Goal: Register for event/course: Sign up to attend an event or enroll in a course

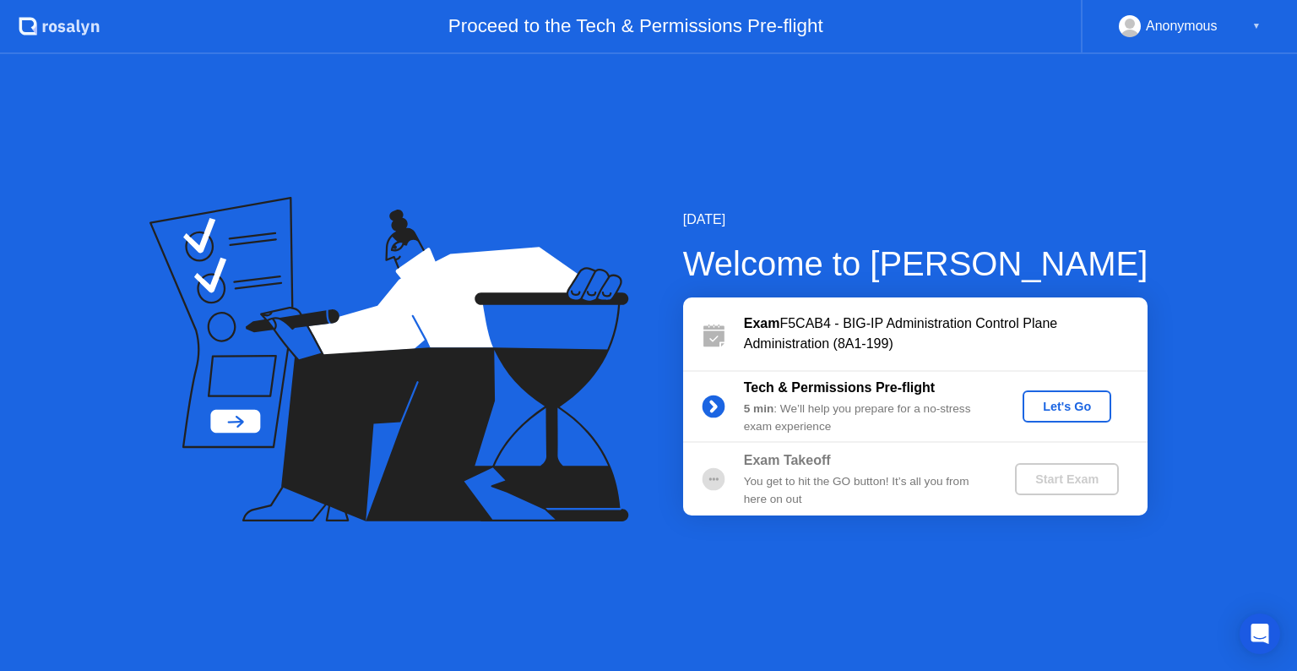
click at [1062, 408] on div "Let's Go" at bounding box center [1066, 406] width 75 height 14
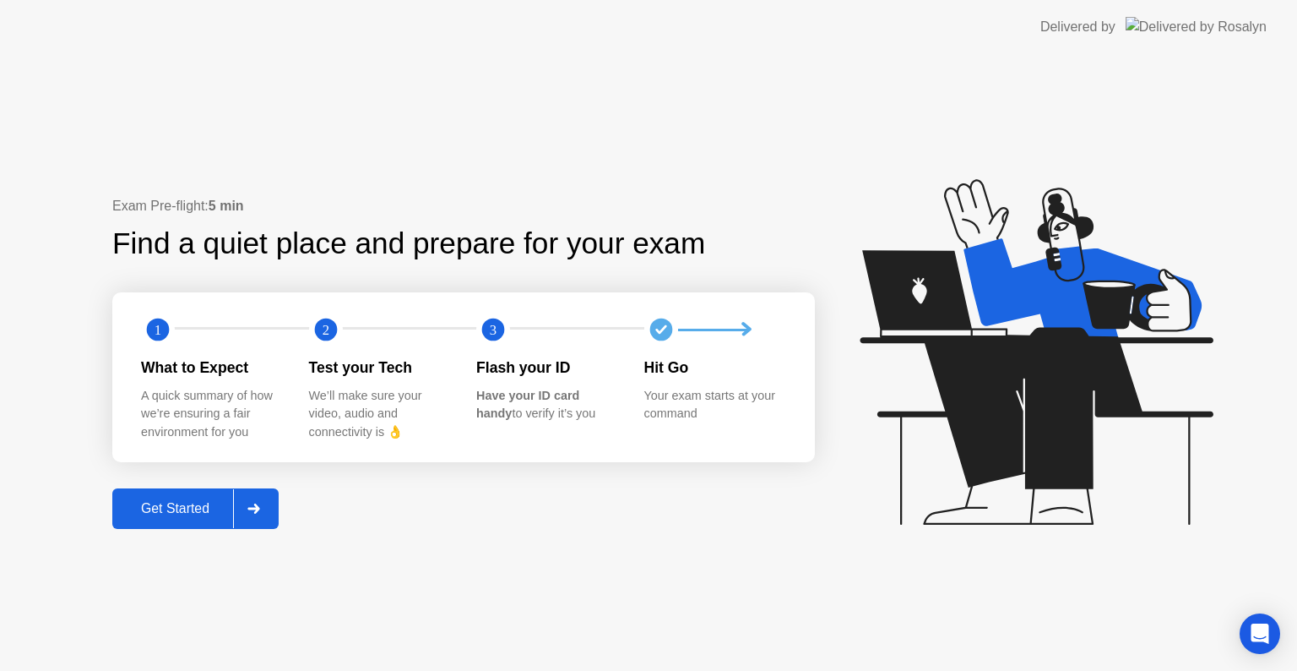
click at [203, 513] on div "Get Started" at bounding box center [175, 508] width 116 height 15
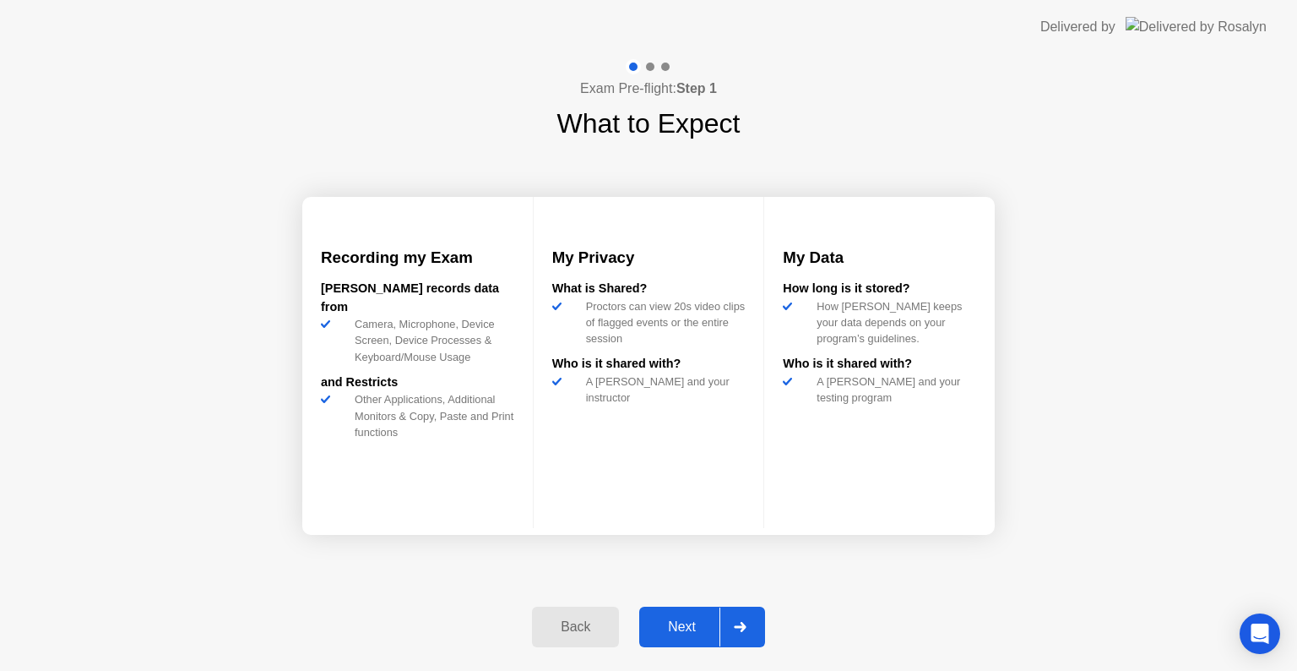
click at [699, 625] on div "Next" at bounding box center [681, 626] width 75 height 15
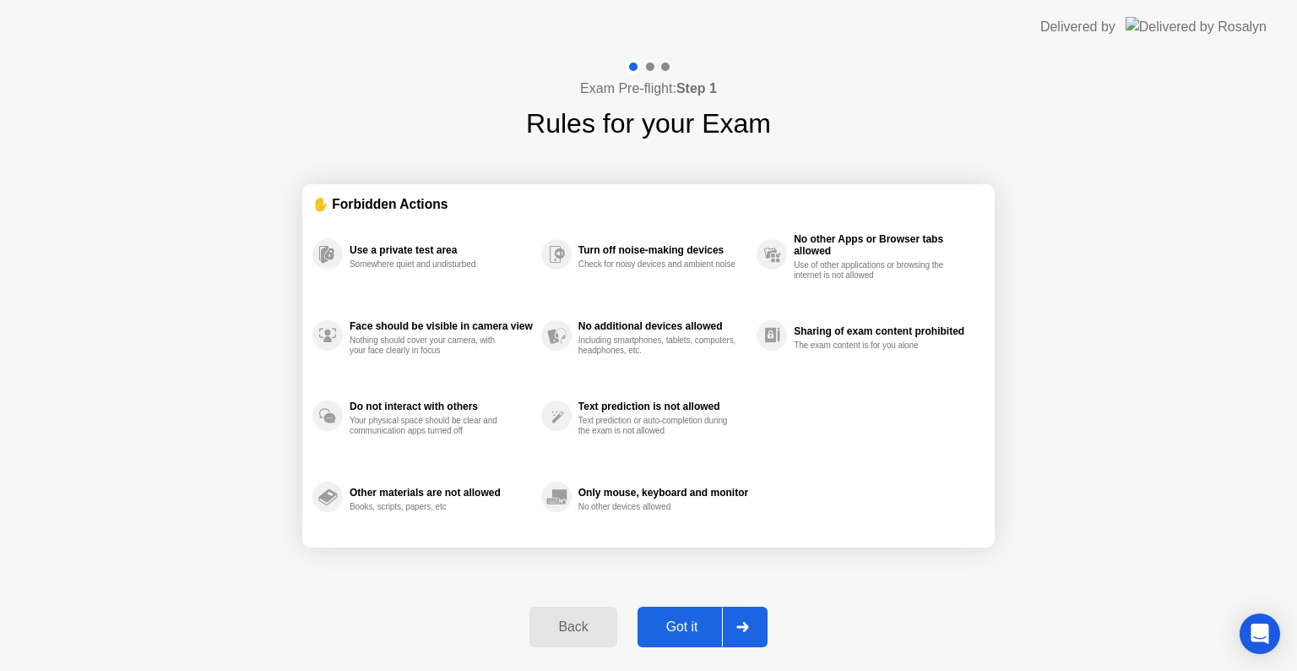
click at [699, 625] on div "Got it" at bounding box center [682, 626] width 79 height 15
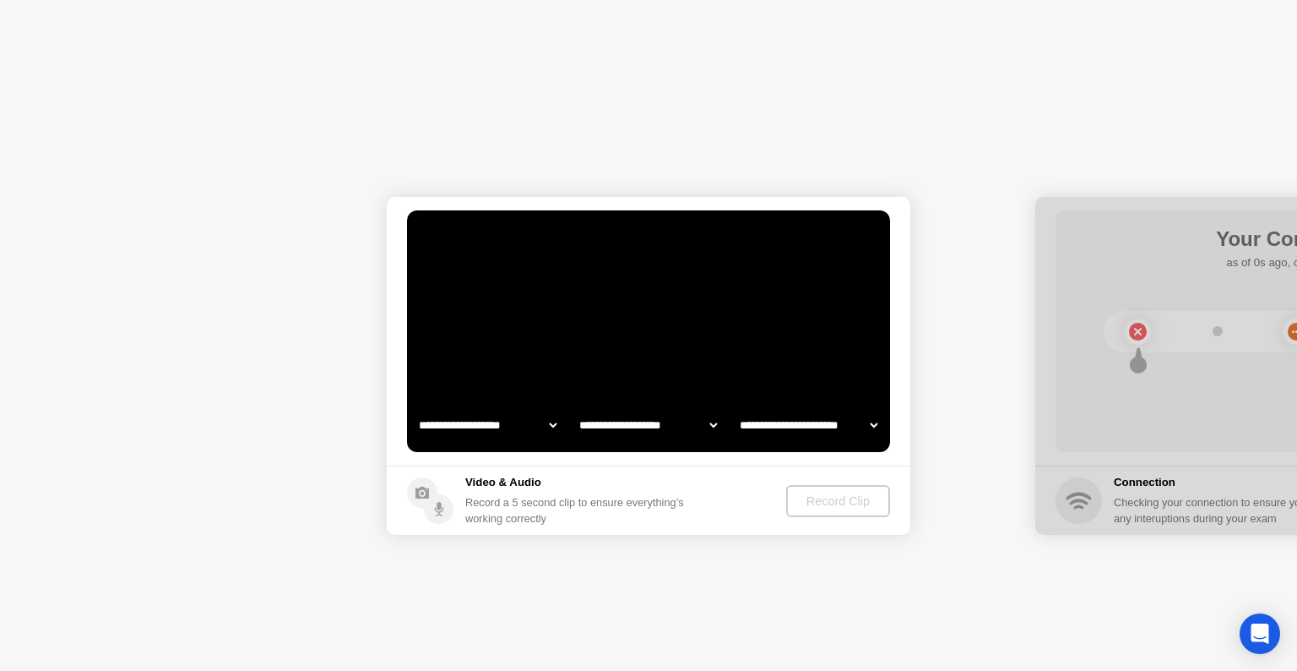
select select "**********"
select select "*******"
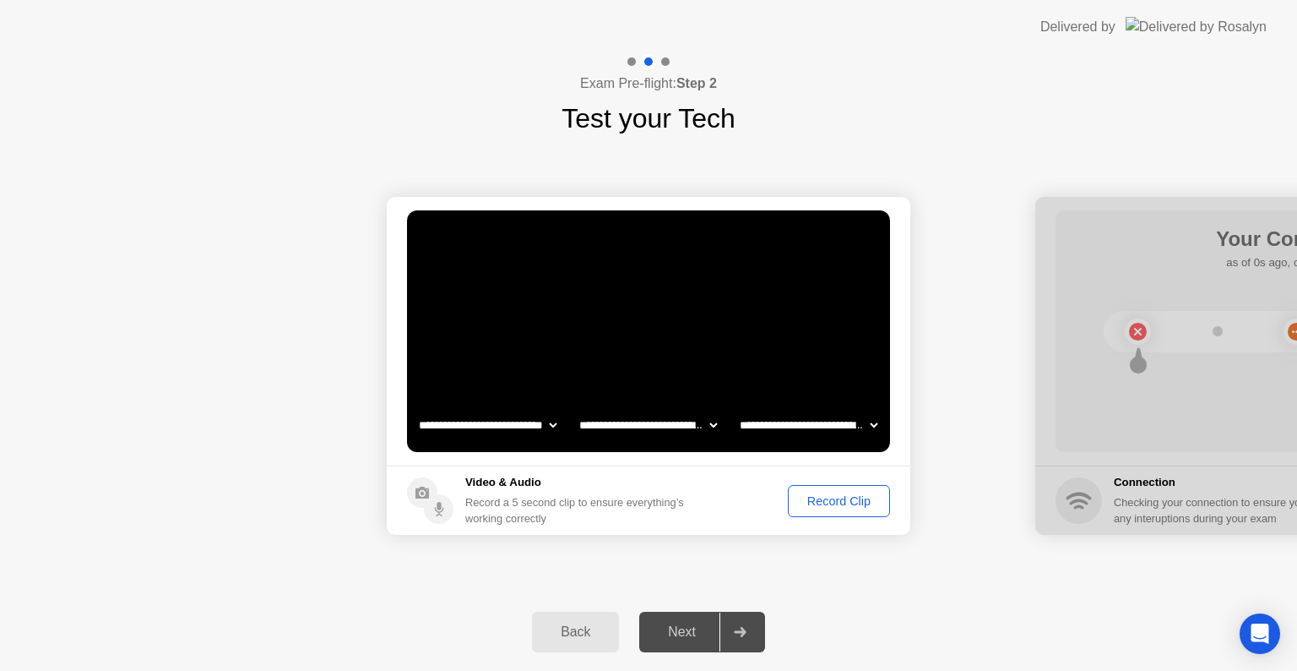
click at [803, 501] on div "Record Clip" at bounding box center [839, 501] width 90 height 14
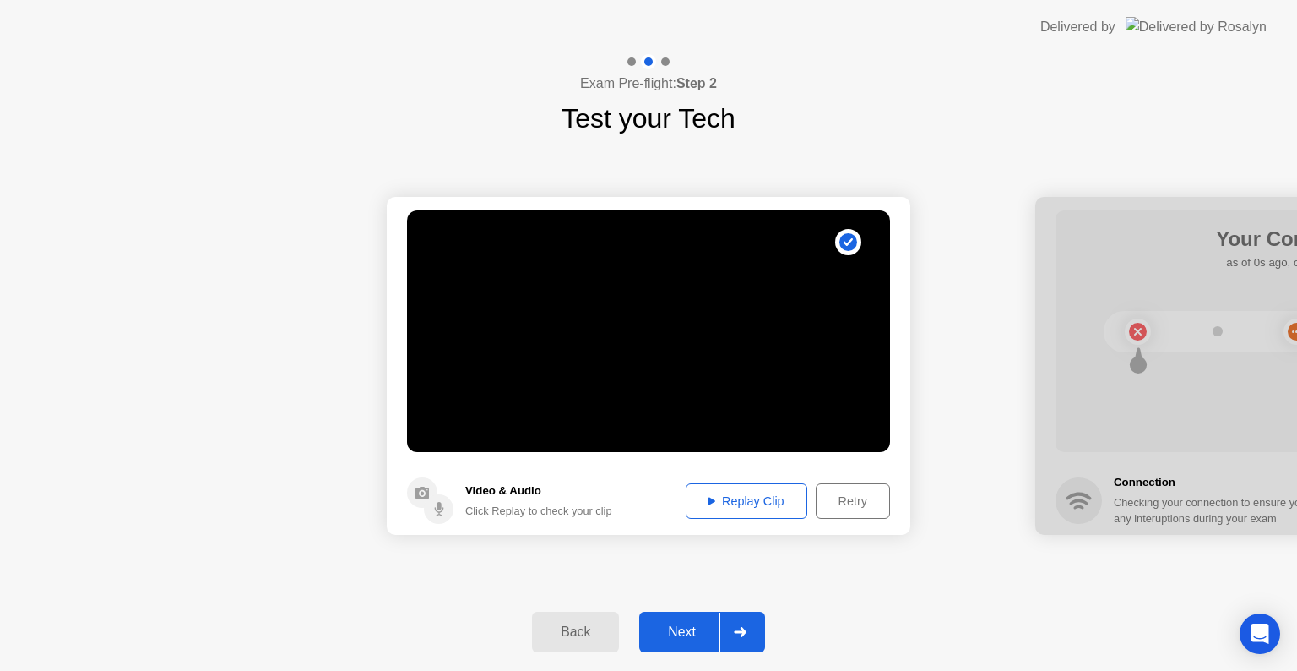
click at [672, 624] on div "Next" at bounding box center [681, 631] width 75 height 15
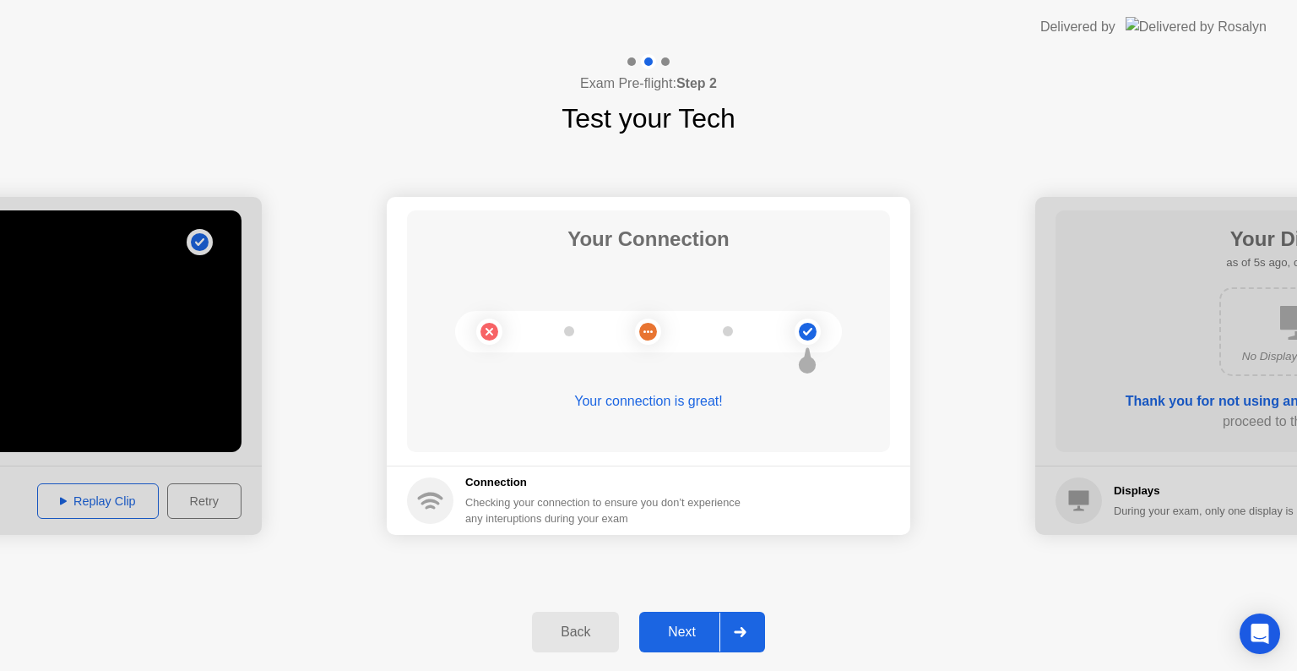
click at [686, 624] on div "Next" at bounding box center [681, 631] width 75 height 15
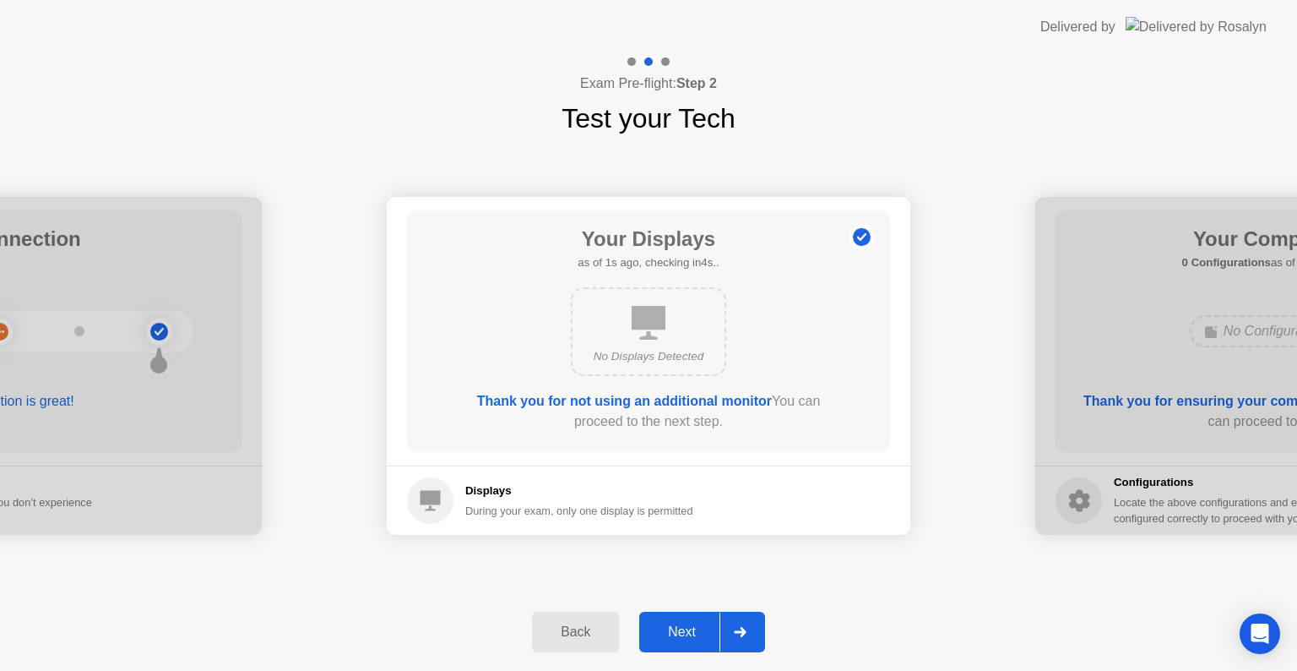
click at [686, 624] on div "Next" at bounding box center [681, 631] width 75 height 15
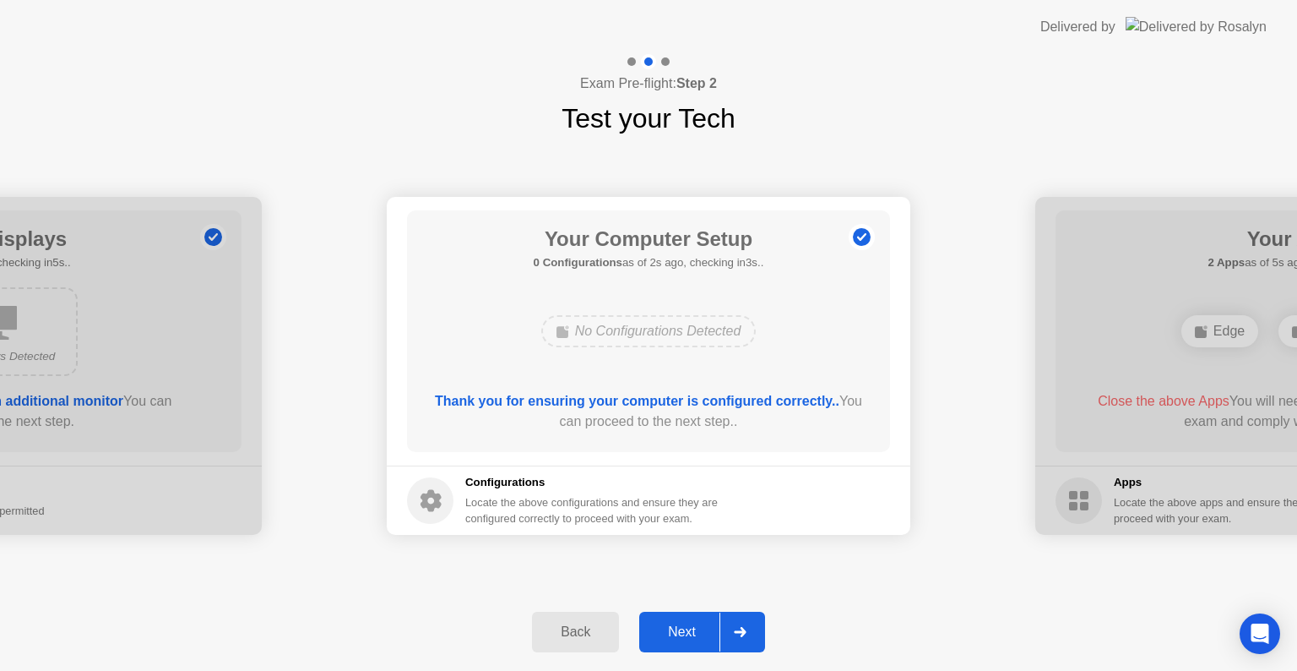
click at [682, 634] on div "Next" at bounding box center [681, 631] width 75 height 15
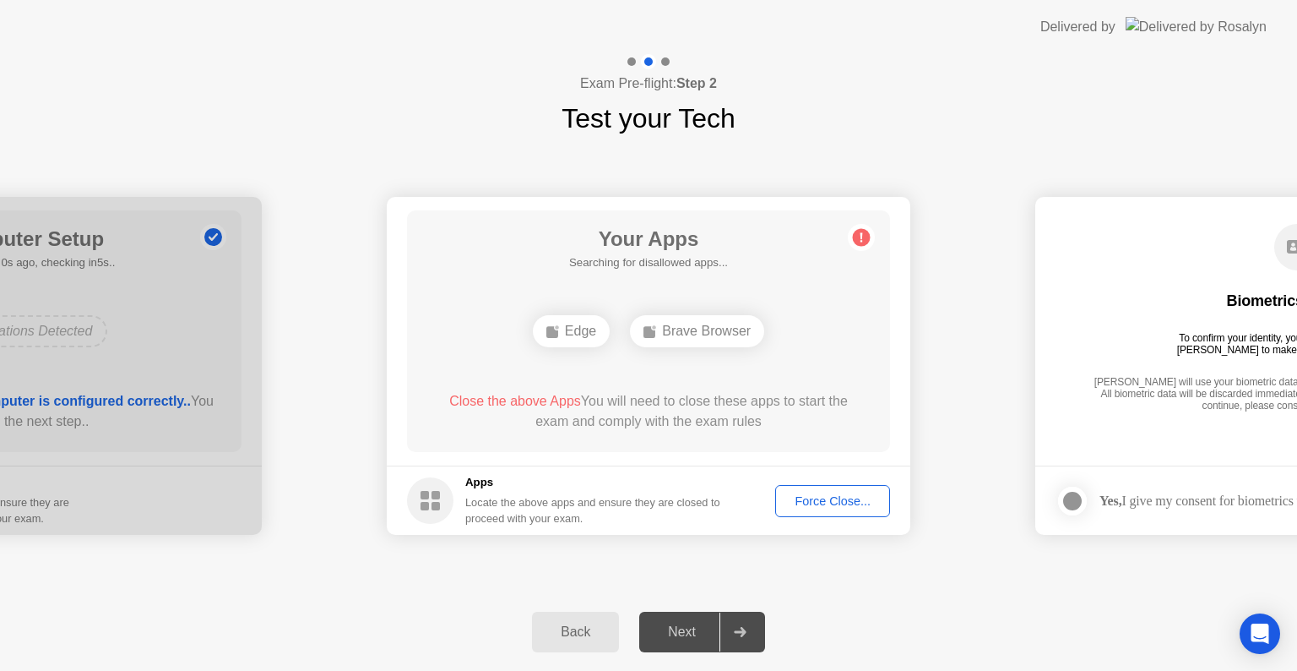
click at [817, 502] on div "Force Close..." at bounding box center [832, 501] width 103 height 14
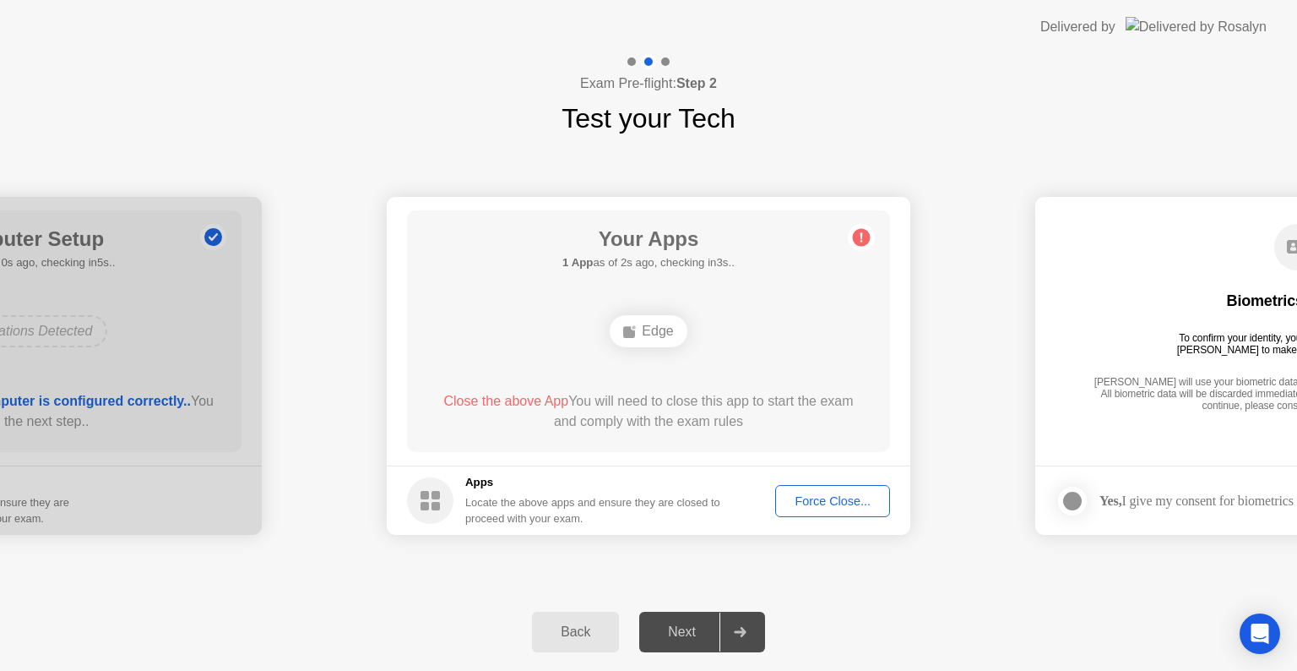
click at [831, 486] on button "Force Close..." at bounding box center [832, 501] width 115 height 32
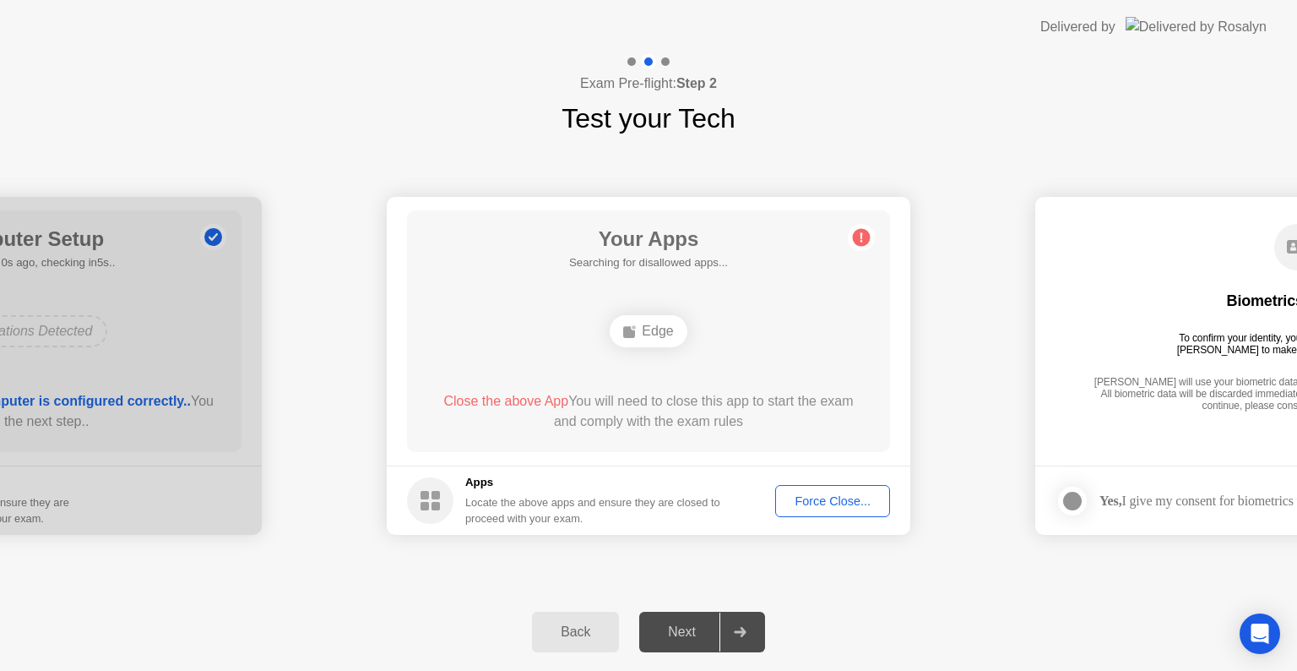
click at [872, 494] on div "Force Close..." at bounding box center [832, 501] width 103 height 14
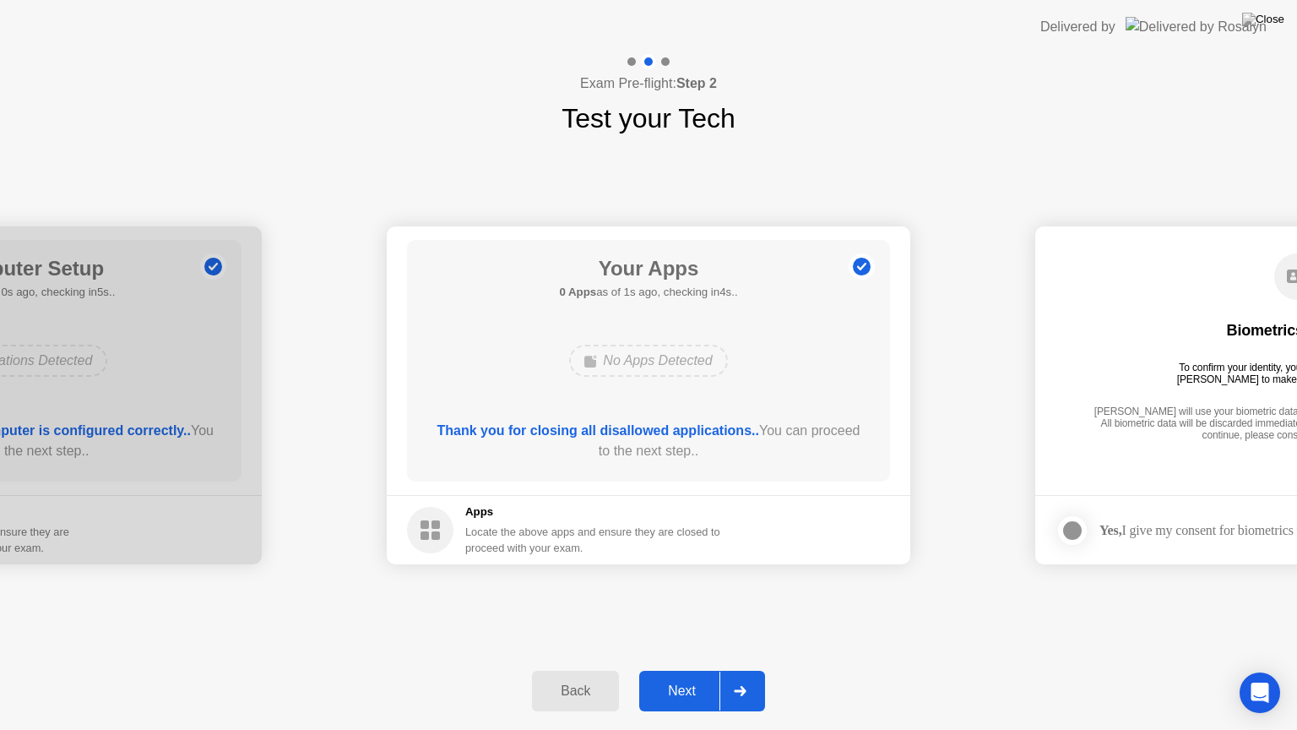
click at [700, 670] on div "Next" at bounding box center [681, 690] width 75 height 15
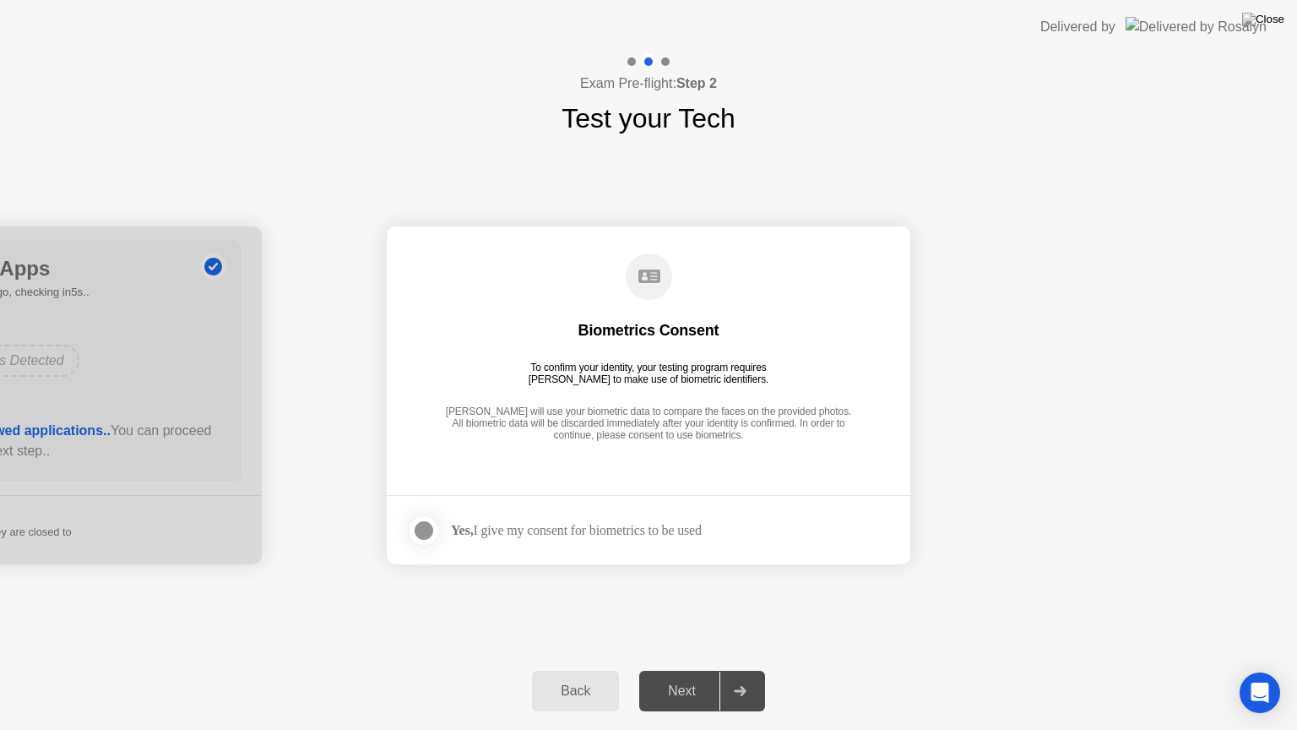
click at [423, 534] on div at bounding box center [424, 530] width 20 height 20
click at [693, 670] on div "Next" at bounding box center [681, 690] width 75 height 15
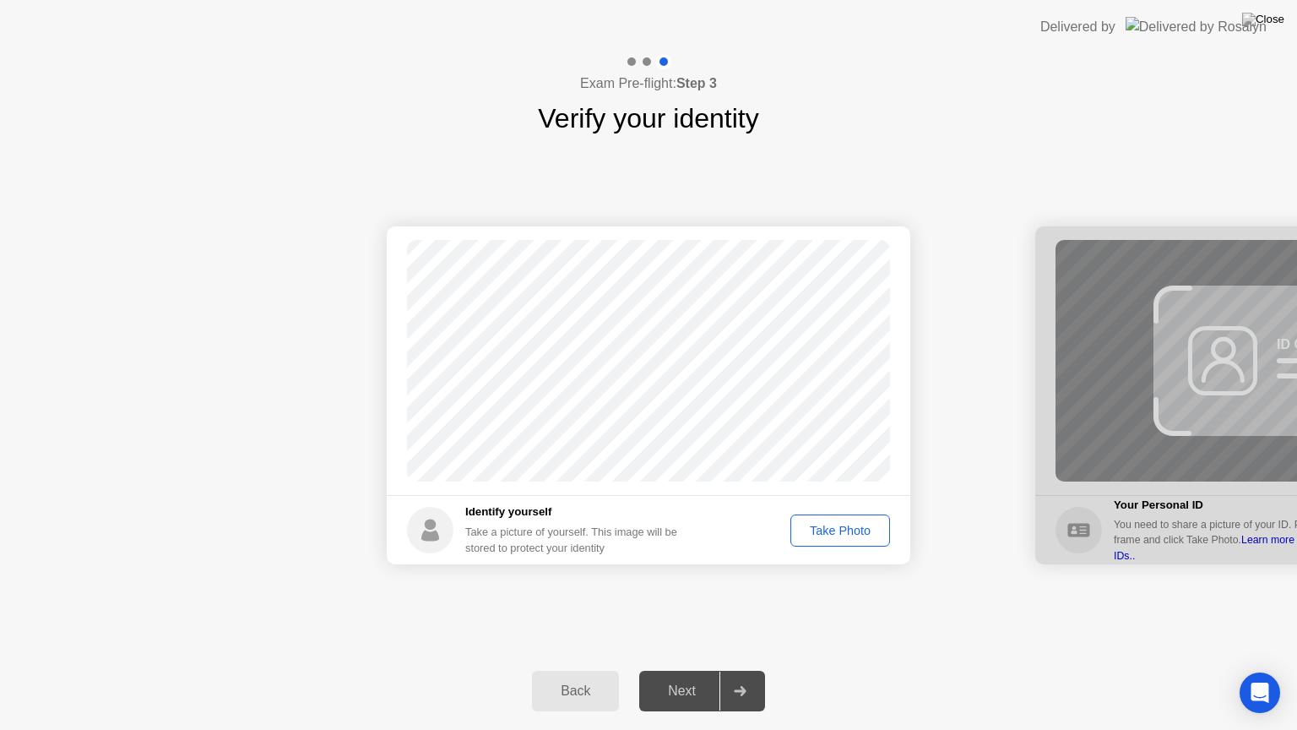
click at [849, 535] on div "Take Photo" at bounding box center [840, 531] width 88 height 14
click at [682, 670] on div "Next" at bounding box center [681, 690] width 75 height 15
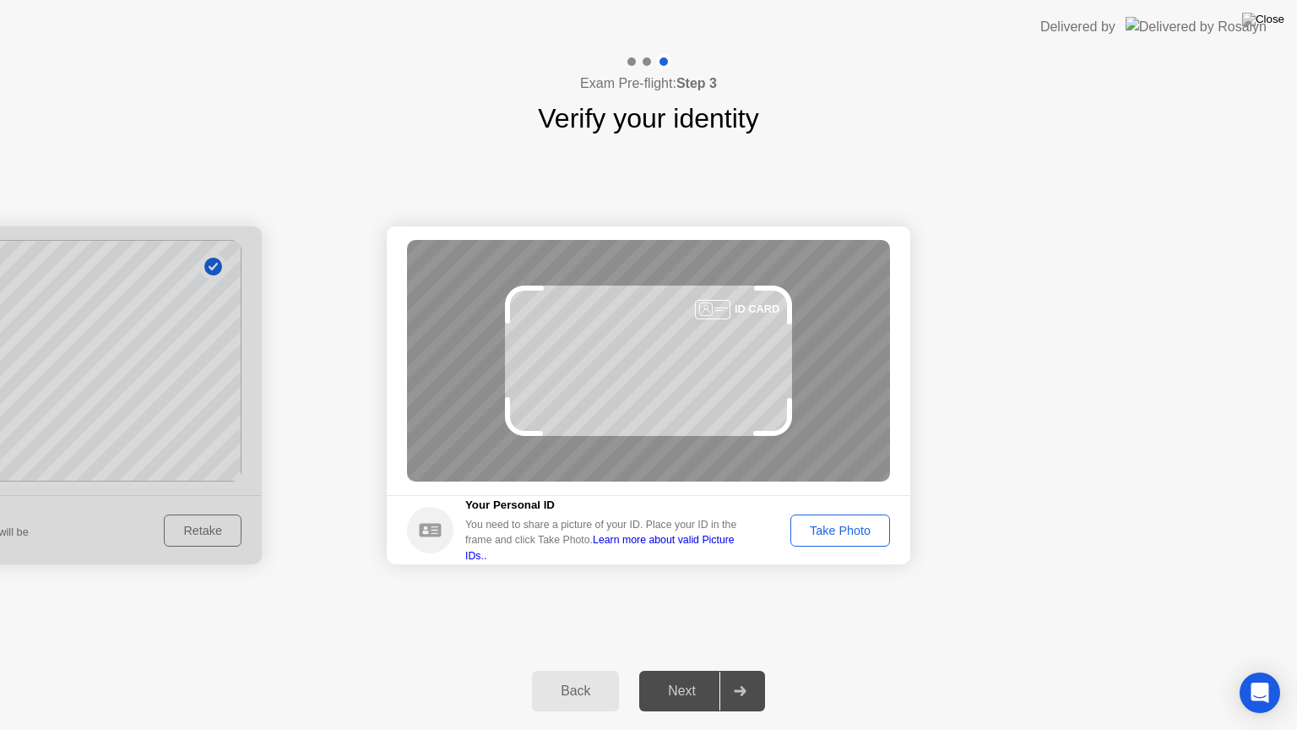
click at [828, 515] on button "Take Photo" at bounding box center [840, 530] width 100 height 32
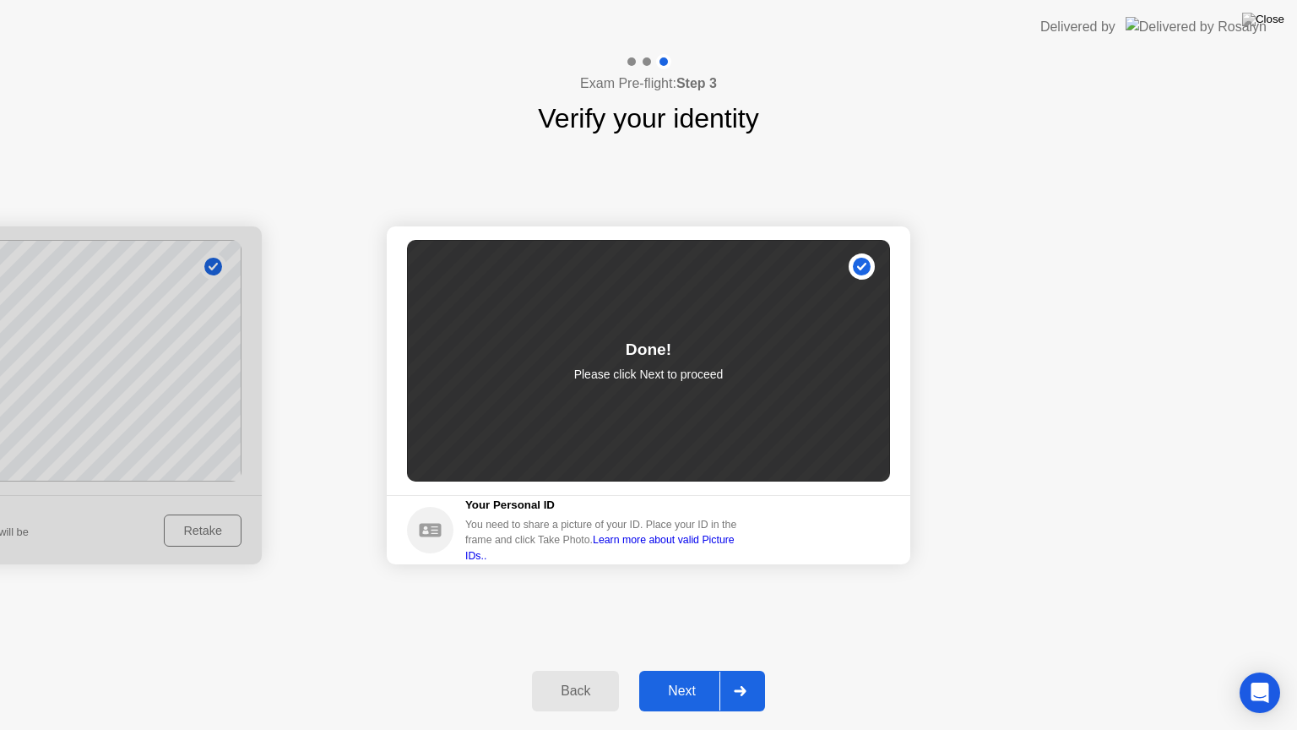
click at [696, 670] on div "Next" at bounding box center [681, 690] width 75 height 15
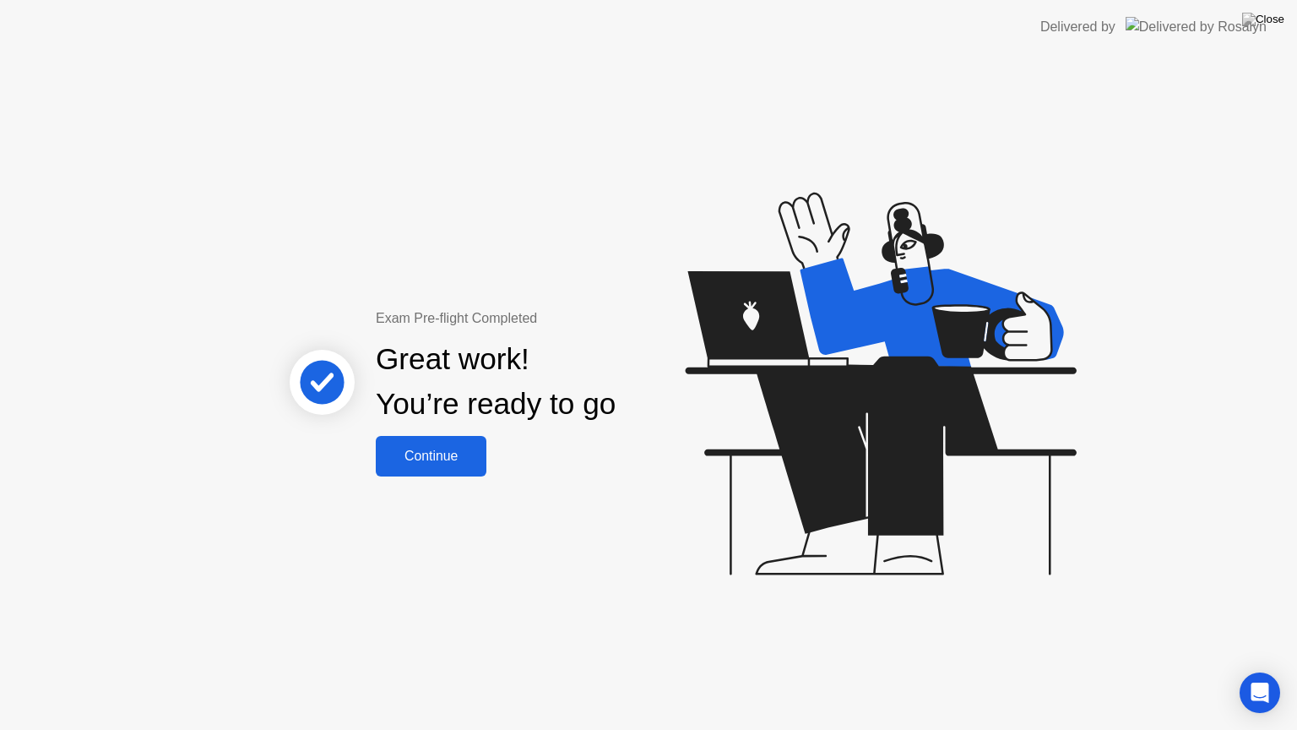
click at [430, 451] on div "Continue" at bounding box center [431, 455] width 100 height 15
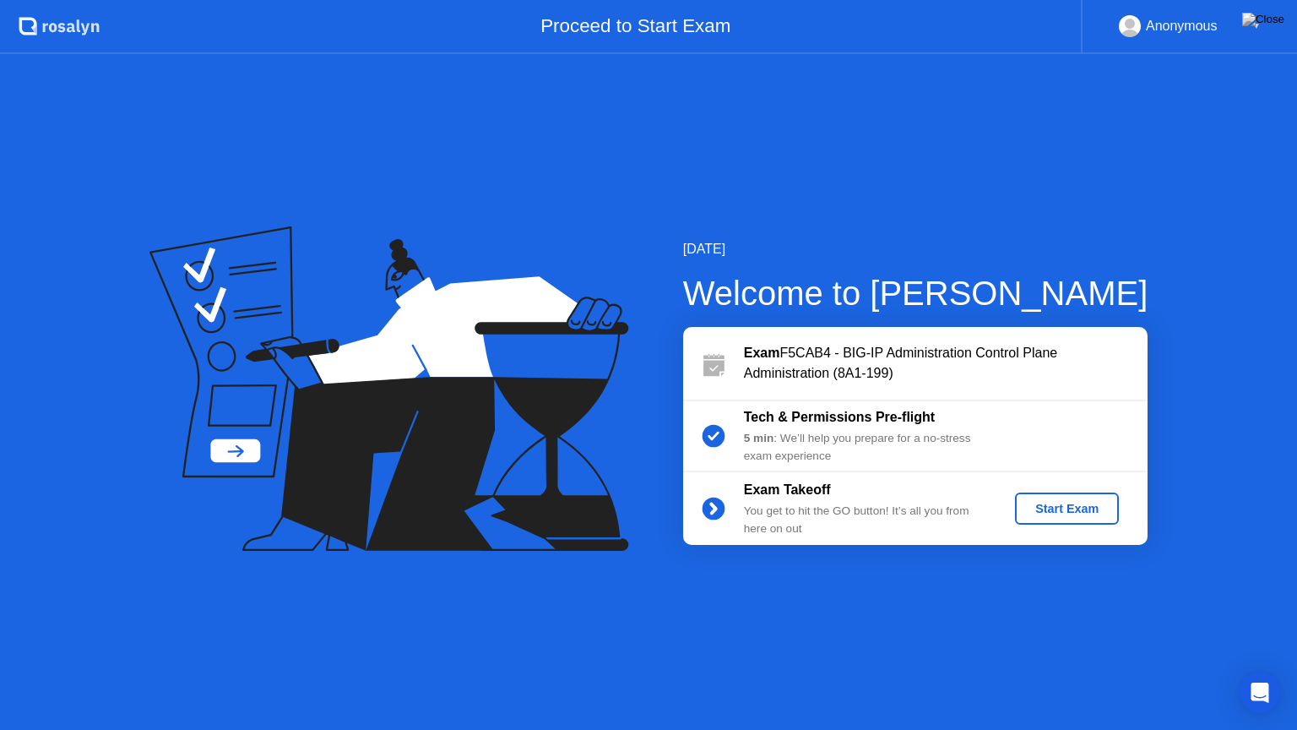
click at [1034, 510] on div "Start Exam" at bounding box center [1067, 509] width 90 height 14
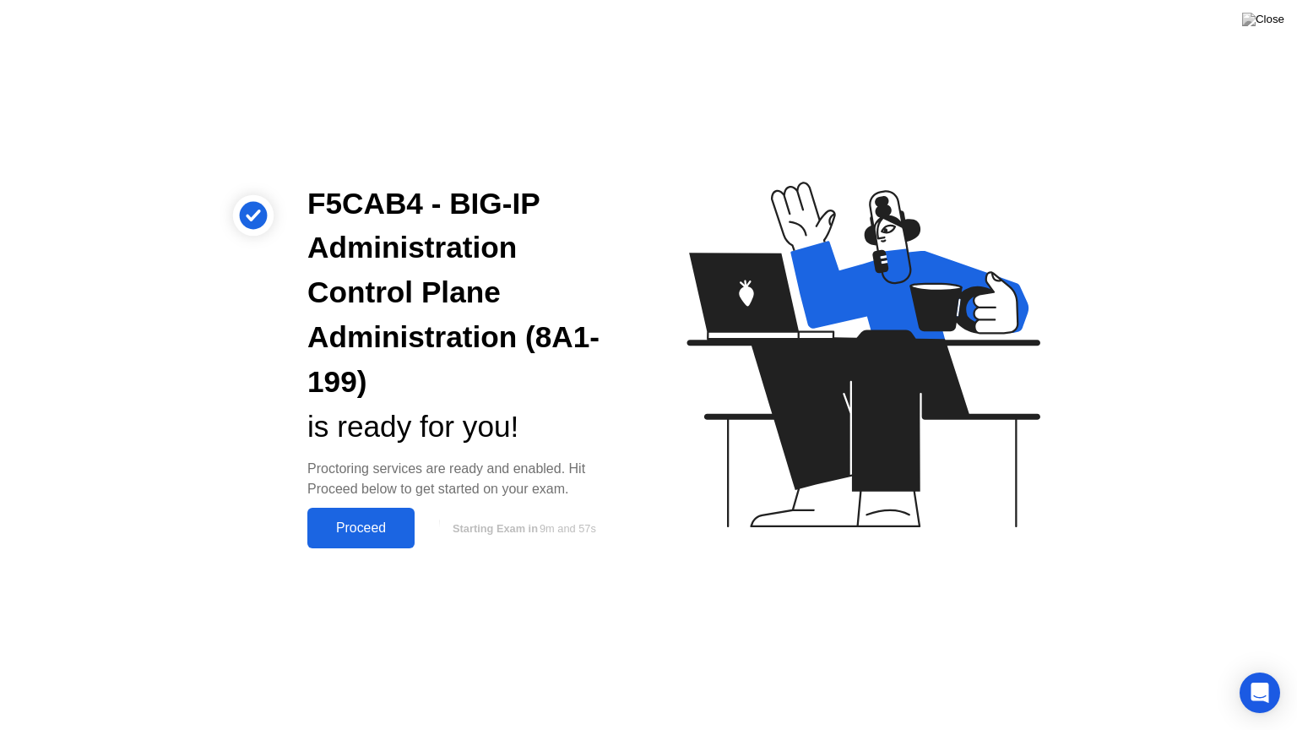
click at [376, 524] on div "Proceed" at bounding box center [360, 527] width 97 height 15
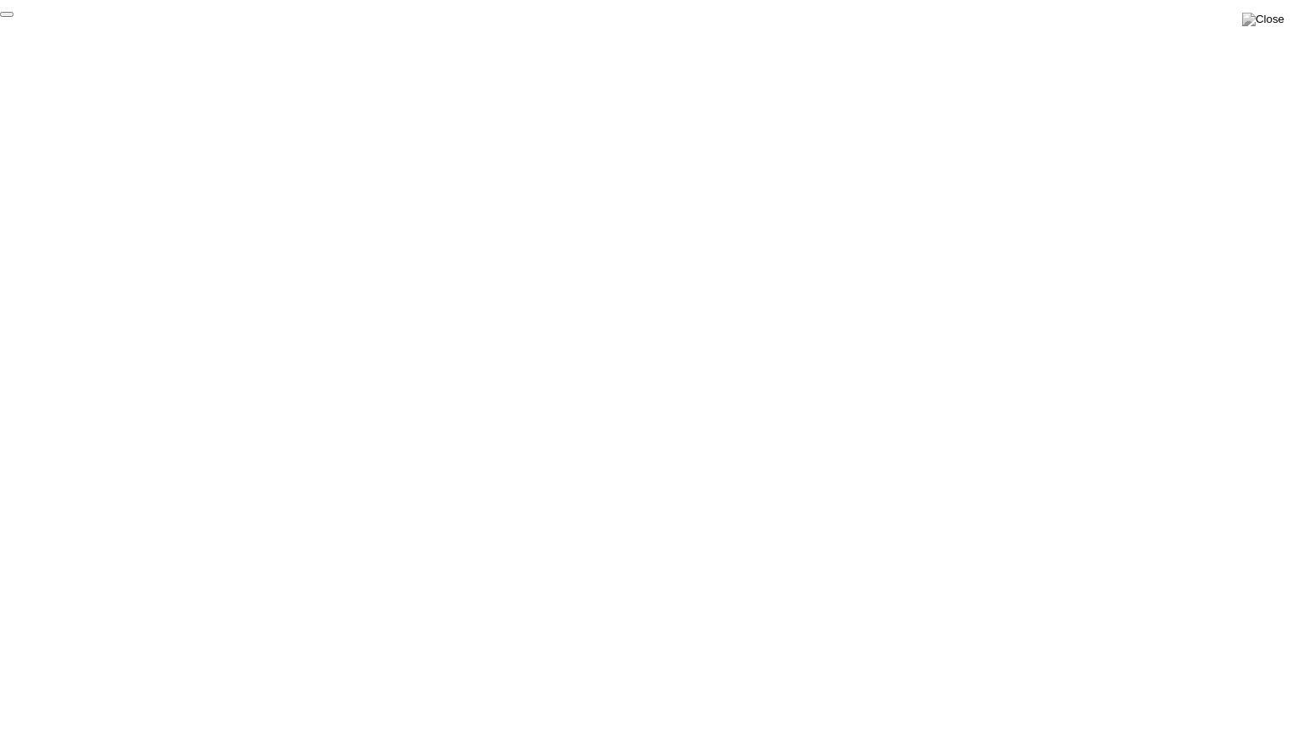
click div "End Proctoring Session"
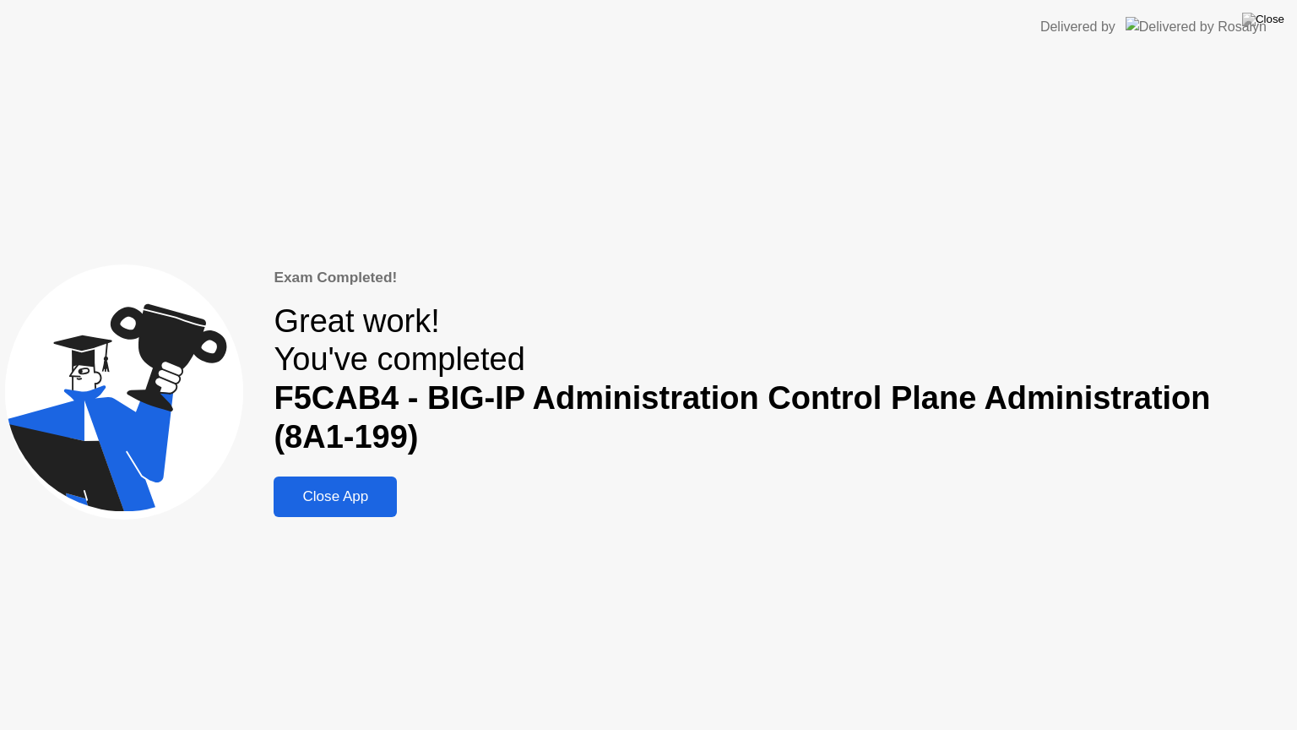
click at [356, 495] on div "Close App" at bounding box center [335, 496] width 113 height 17
